Goal: Find specific page/section: Find specific page/section

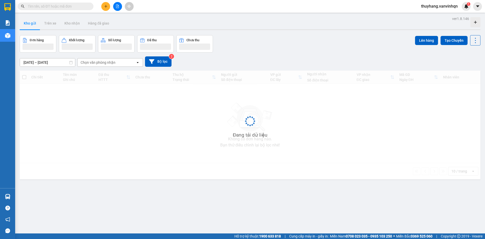
click at [128, 63] on div "Chọn văn phòng nhận" at bounding box center [106, 62] width 58 height 8
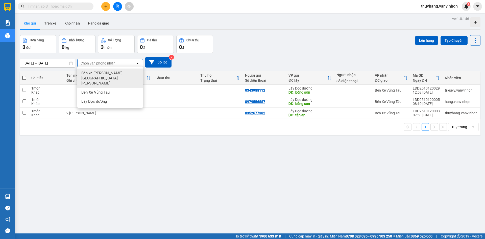
click at [125, 74] on div "Bến xe [PERSON_NAME][GEOGRAPHIC_DATA][PERSON_NAME]" at bounding box center [110, 77] width 66 height 19
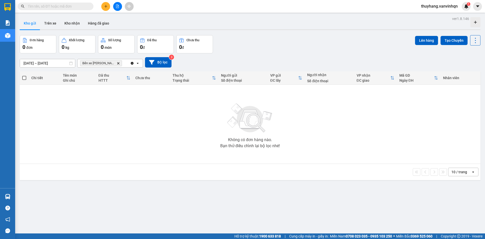
click at [137, 64] on icon "open" at bounding box center [138, 63] width 4 height 4
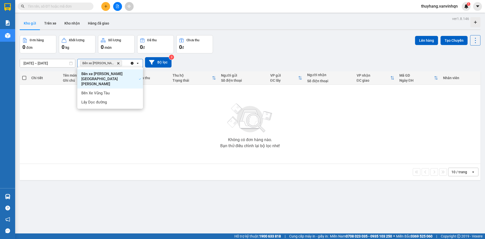
click at [138, 88] on div "Bến Xe Vũng Tàu" at bounding box center [110, 92] width 66 height 9
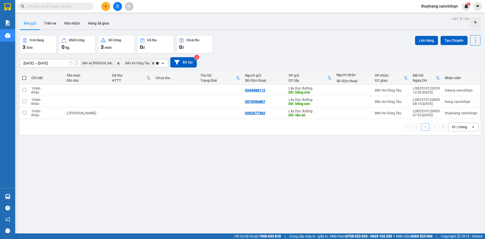
click at [163, 63] on icon "open" at bounding box center [163, 63] width 4 height 4
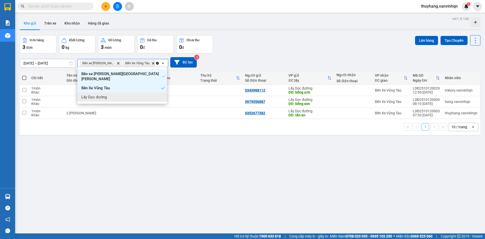
click at [156, 92] on div "Lấy Dọc đường" at bounding box center [122, 96] width 90 height 9
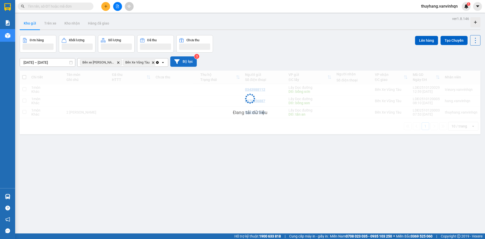
click at [186, 61] on button "Bộ lọc" at bounding box center [183, 61] width 27 height 10
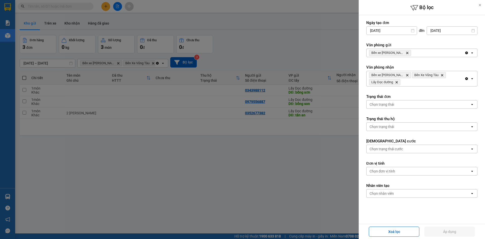
click at [473, 52] on div "Clear all open" at bounding box center [470, 53] width 13 height 8
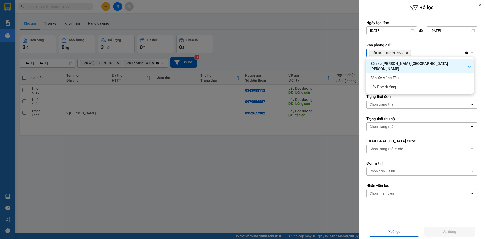
click at [470, 53] on icon "open" at bounding box center [472, 53] width 4 height 4
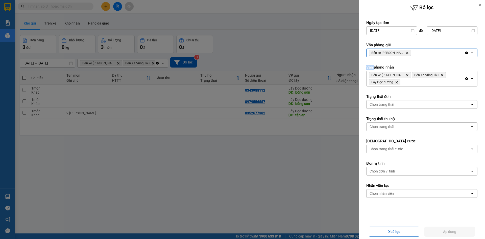
click at [470, 54] on icon "open" at bounding box center [472, 53] width 4 height 4
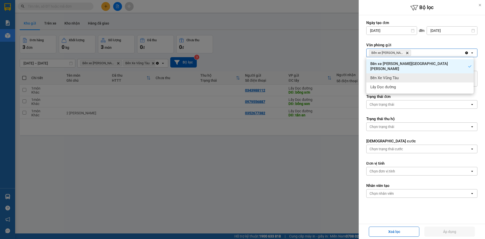
click at [470, 73] on div "Bến Xe Vũng Tàu" at bounding box center [419, 77] width 107 height 9
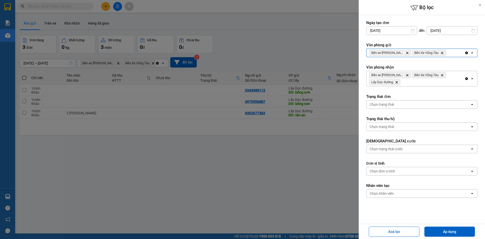
click at [469, 55] on div "Clear all open" at bounding box center [470, 53] width 13 height 8
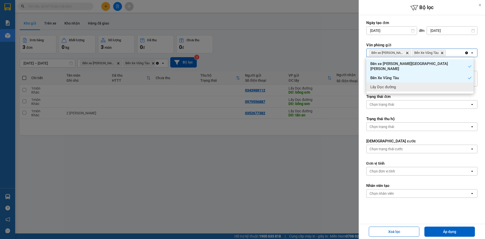
click at [468, 82] on div "Lấy Dọc đường" at bounding box center [419, 86] width 107 height 9
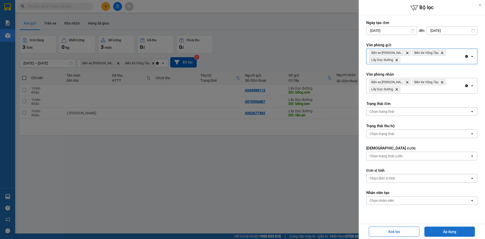
click at [459, 231] on button "Áp dụng" at bounding box center [449, 231] width 50 height 10
